Goal: Task Accomplishment & Management: Manage account settings

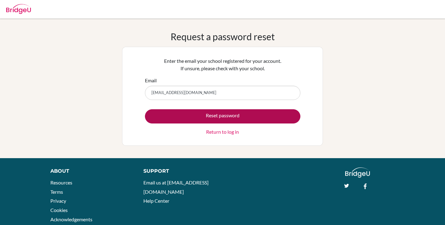
type input "[EMAIL_ADDRESS][DOMAIN_NAME]"
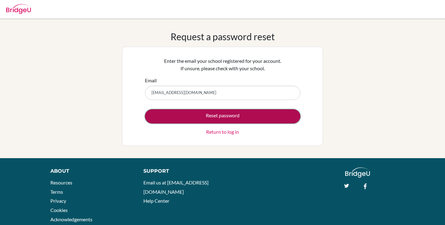
click at [254, 113] on button "Reset password" at bounding box center [223, 116] width 156 height 14
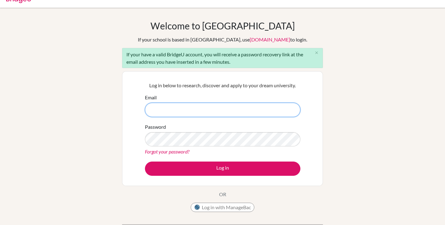
scroll to position [11, 0]
type input "[EMAIL_ADDRESS][DOMAIN_NAME]"
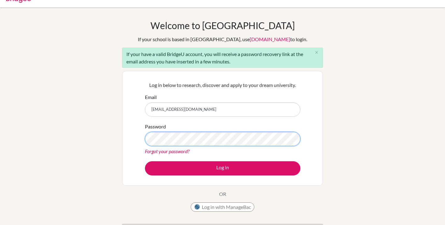
click at [145, 161] on button "Log in" at bounding box center [223, 168] width 156 height 14
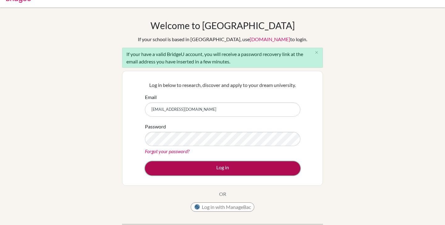
click at [253, 168] on button "Log in" at bounding box center [223, 168] width 156 height 14
